Goal: Navigation & Orientation: Find specific page/section

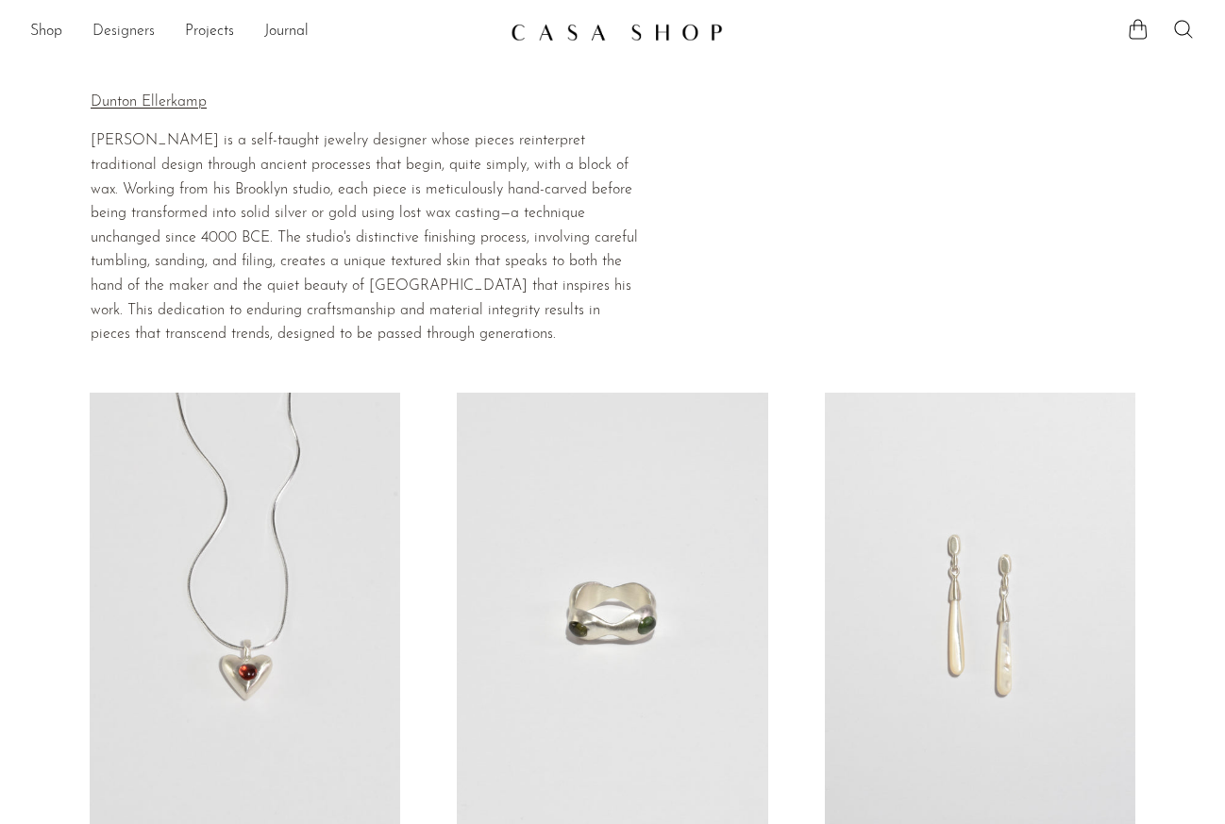
click at [124, 34] on link "Designers" at bounding box center [124, 32] width 62 height 25
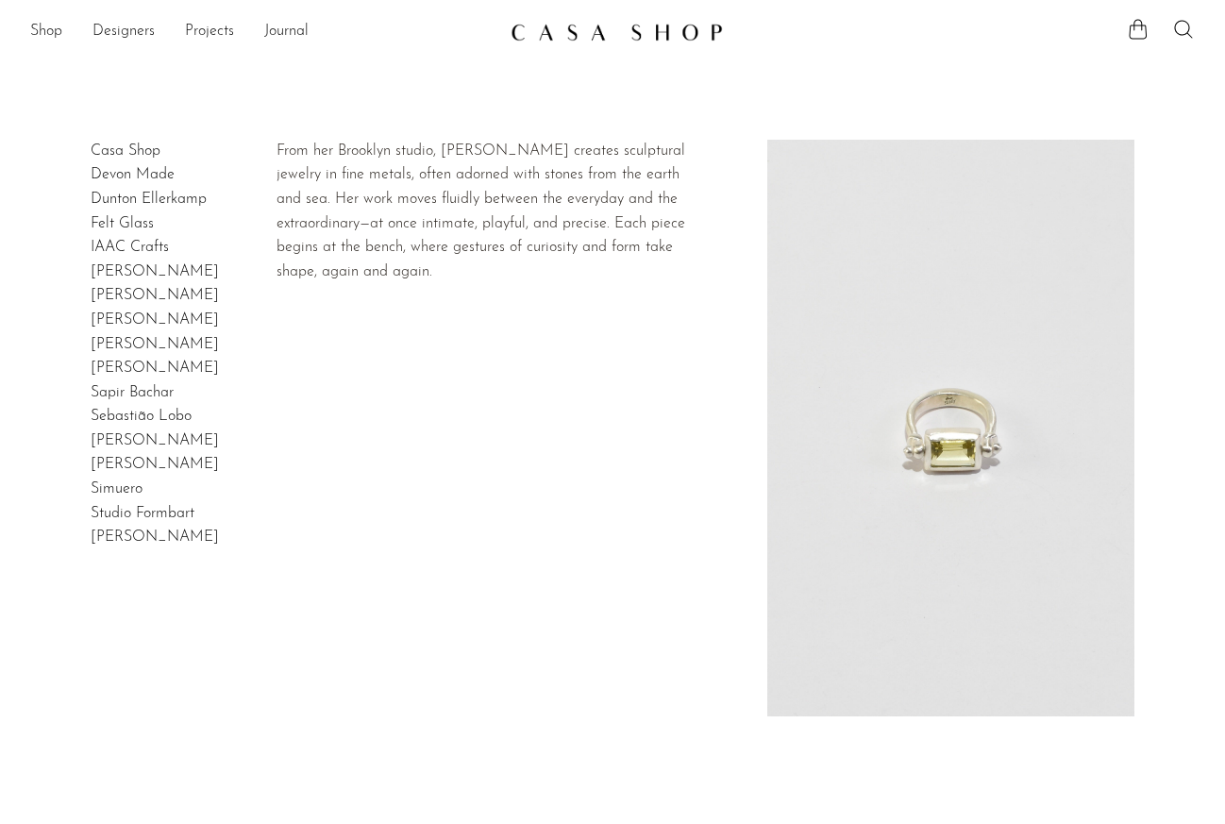
click at [124, 340] on link "[PERSON_NAME]" at bounding box center [155, 344] width 128 height 15
